Goal: Find specific page/section: Find specific page/section

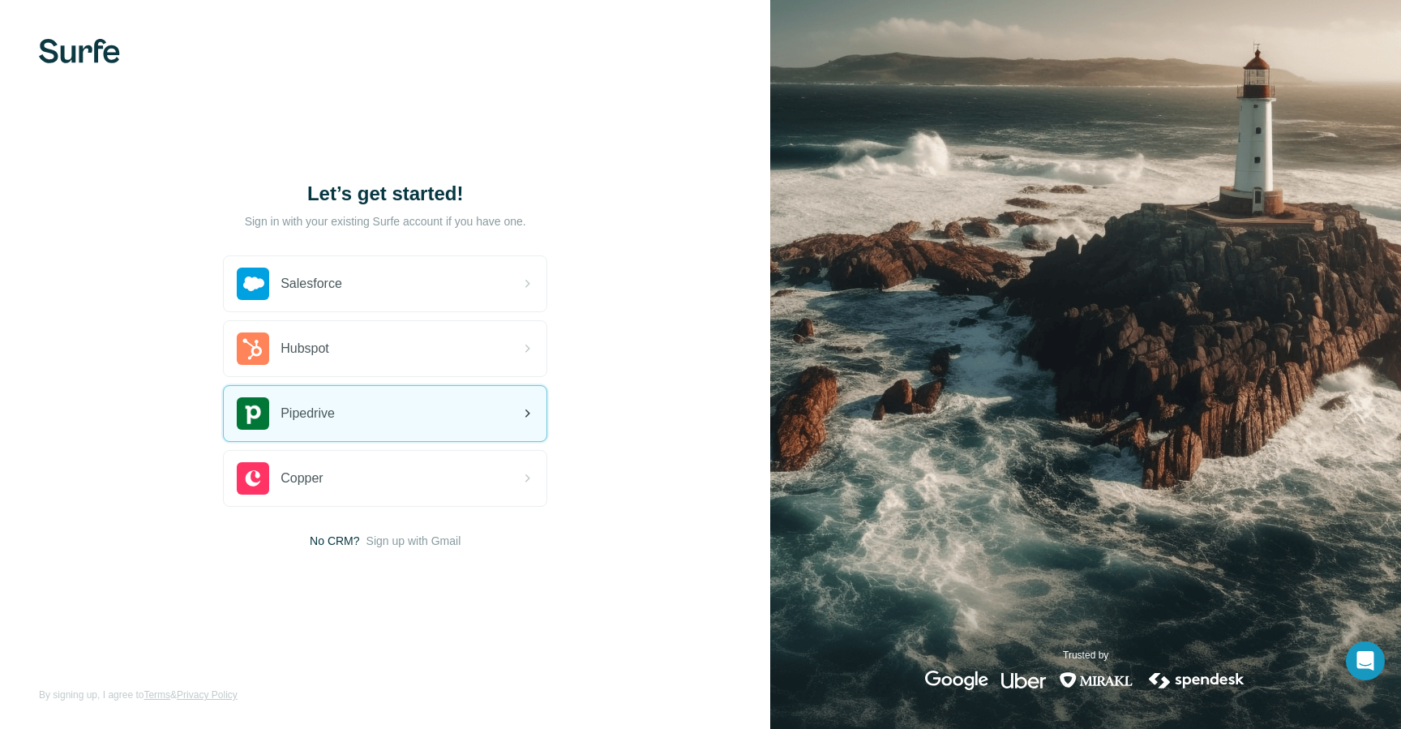
click at [378, 409] on div "Pipedrive" at bounding box center [385, 413] width 323 height 55
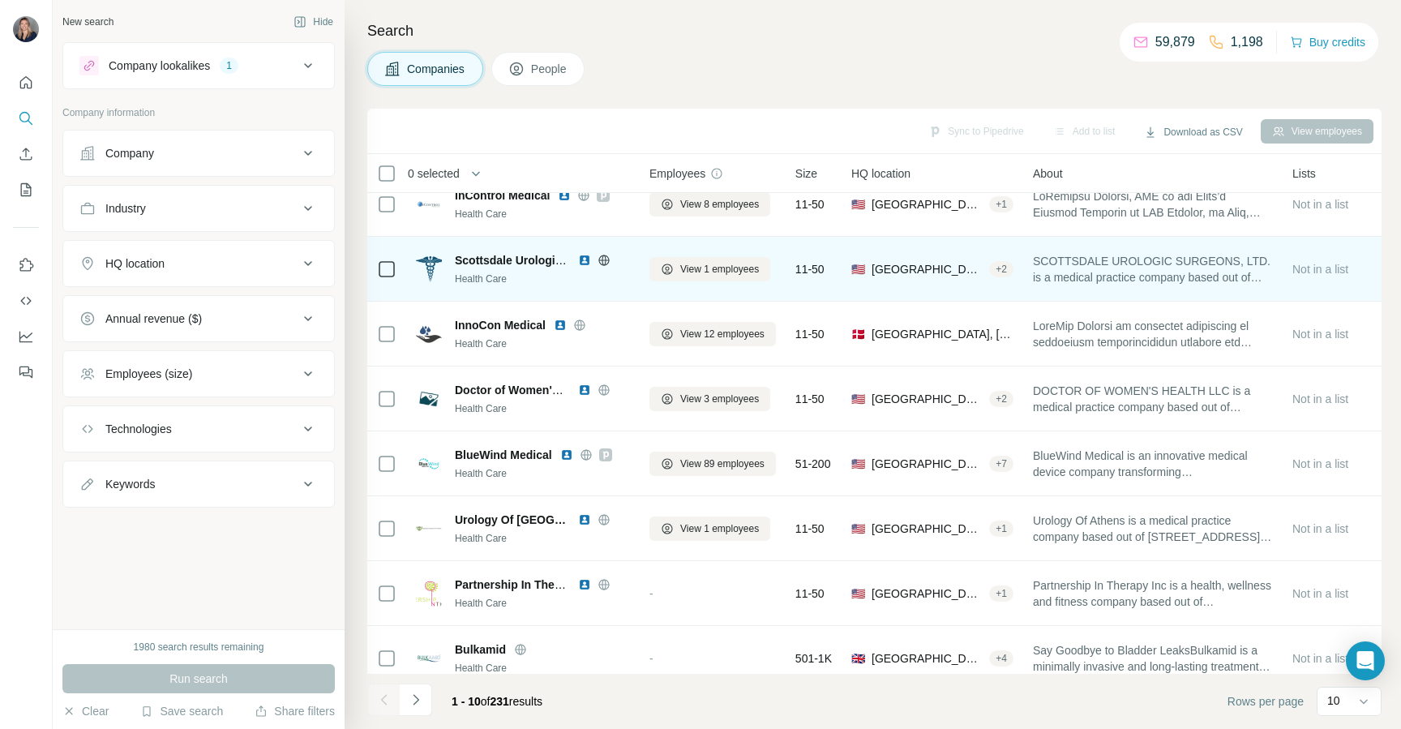
scroll to position [177, 0]
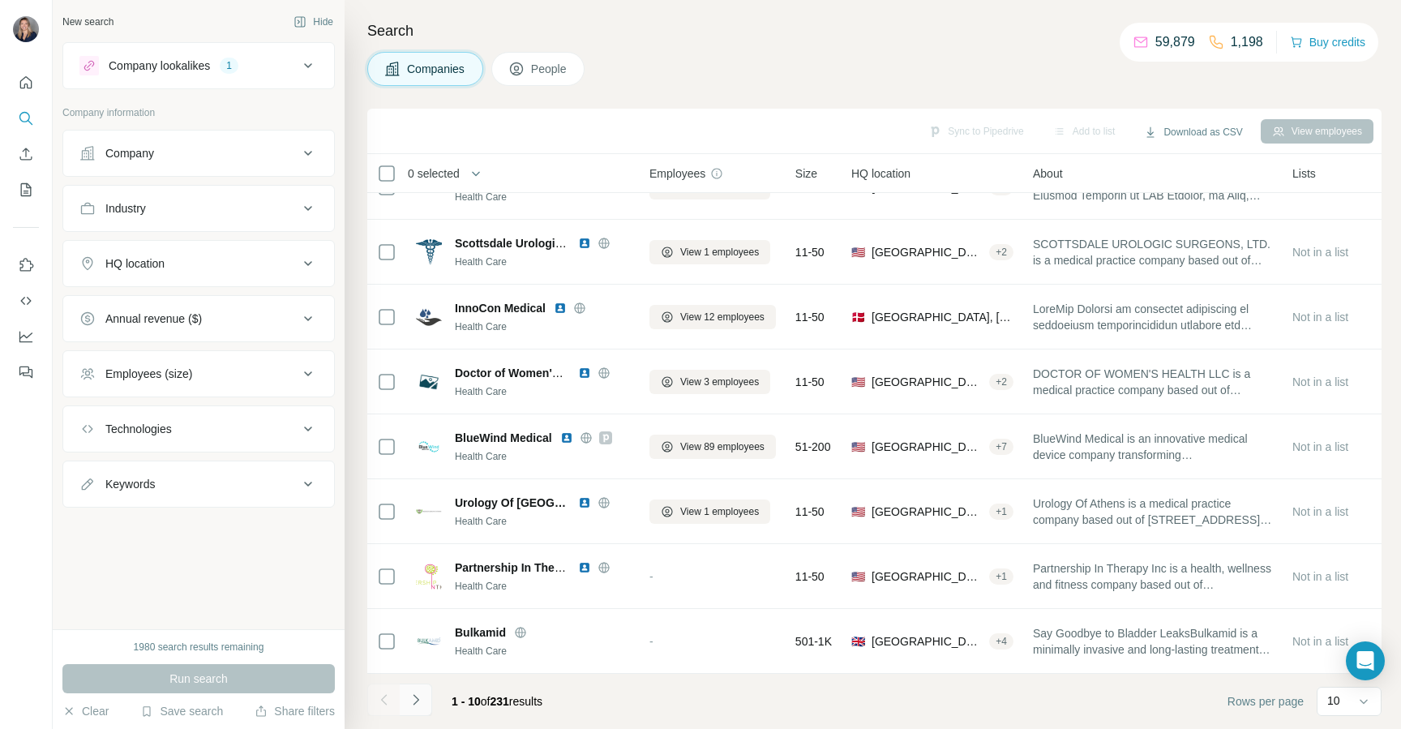
click at [415, 700] on icon "Navigate to next page" at bounding box center [416, 699] width 16 height 16
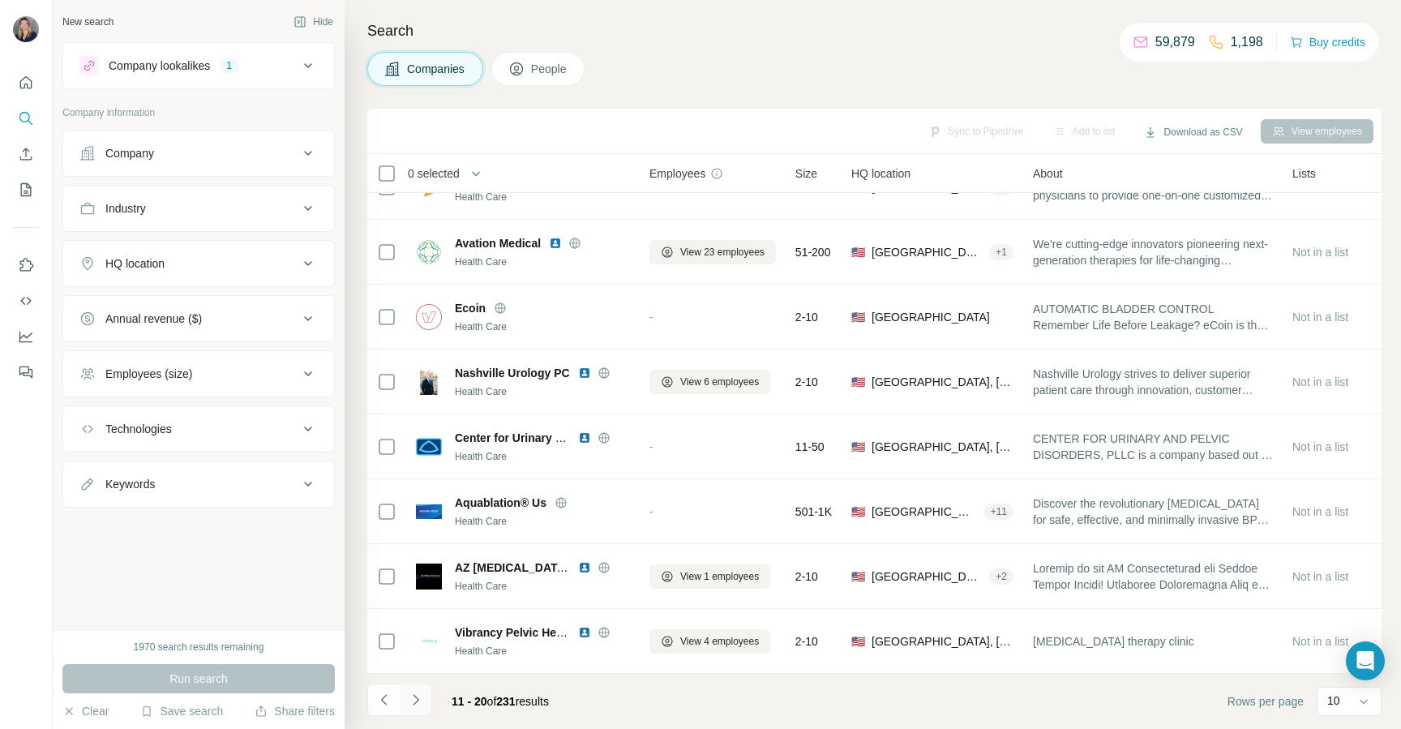
click at [414, 692] on icon "Navigate to next page" at bounding box center [416, 699] width 16 height 16
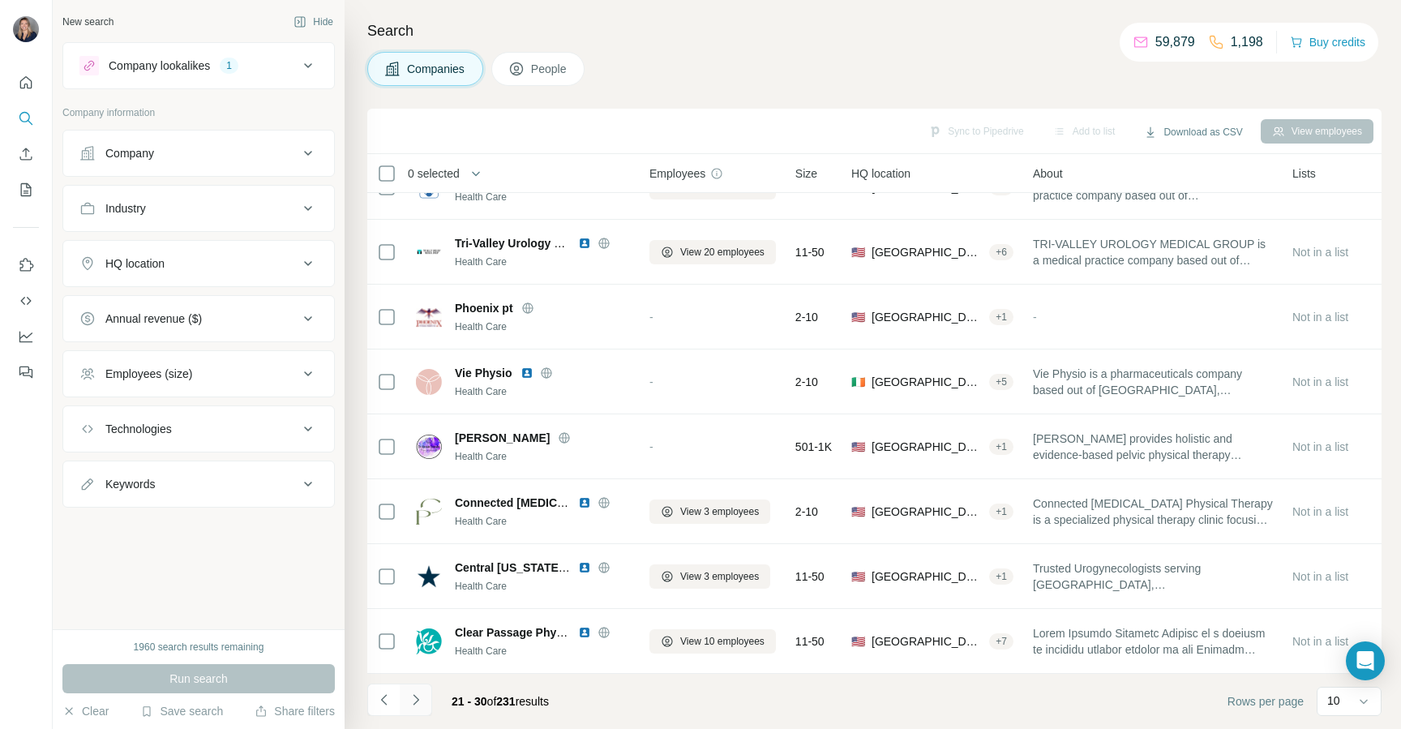
click at [412, 694] on icon "Navigate to next page" at bounding box center [416, 699] width 16 height 16
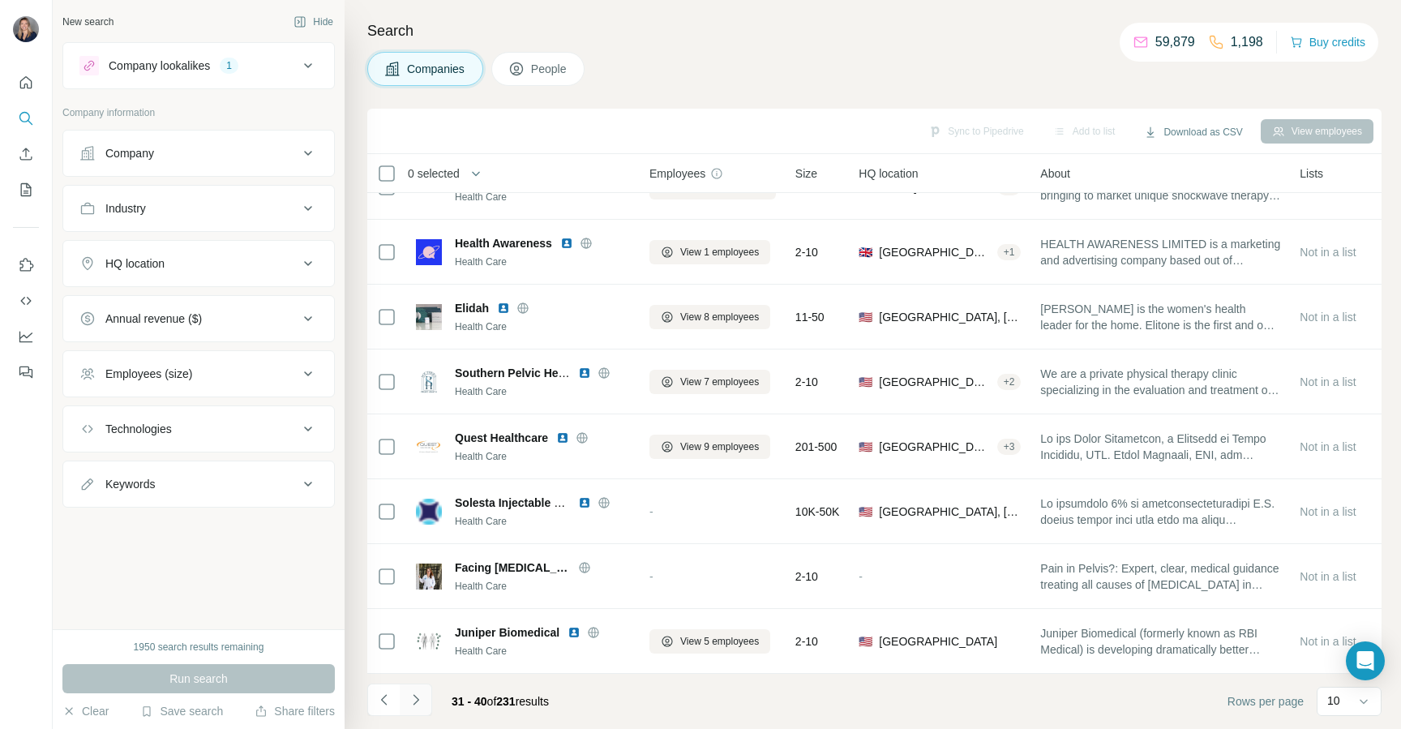
click at [421, 705] on icon "Navigate to next page" at bounding box center [416, 699] width 16 height 16
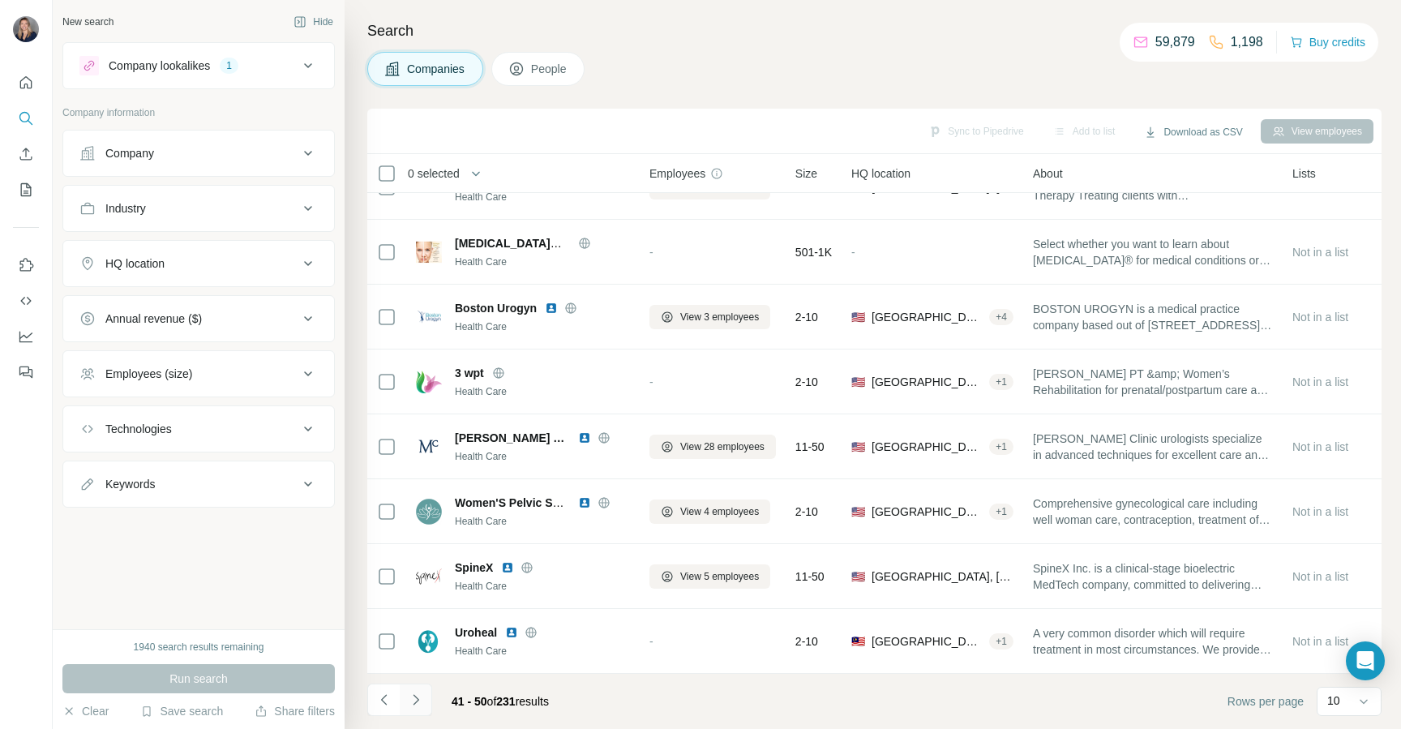
click at [421, 695] on icon "Navigate to next page" at bounding box center [416, 699] width 16 height 16
